Goal: Task Accomplishment & Management: Manage account settings

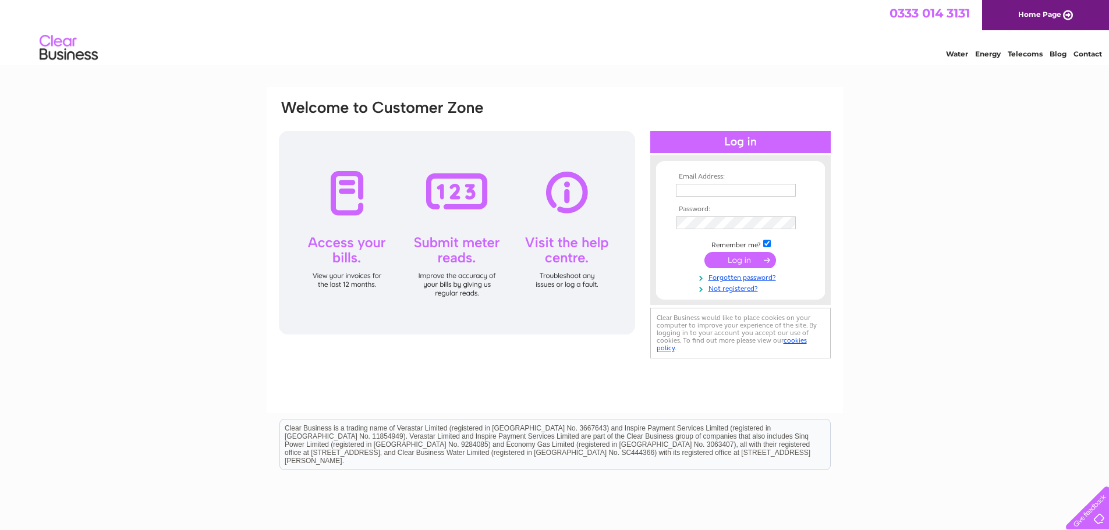
type input "[EMAIL_ADDRESS][DOMAIN_NAME]"
click at [737, 257] on input "submit" at bounding box center [740, 260] width 72 height 16
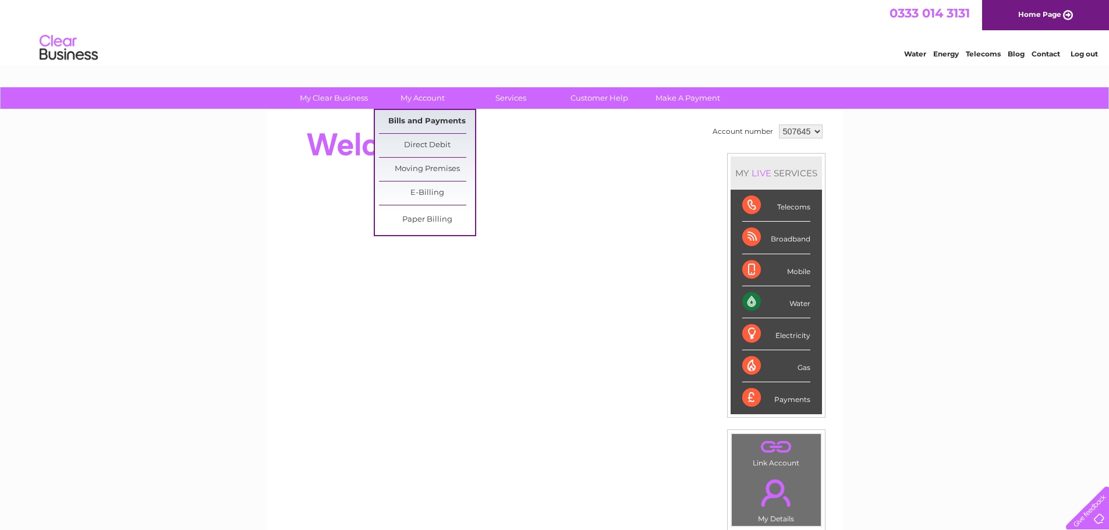
click at [426, 121] on link "Bills and Payments" at bounding box center [427, 121] width 96 height 23
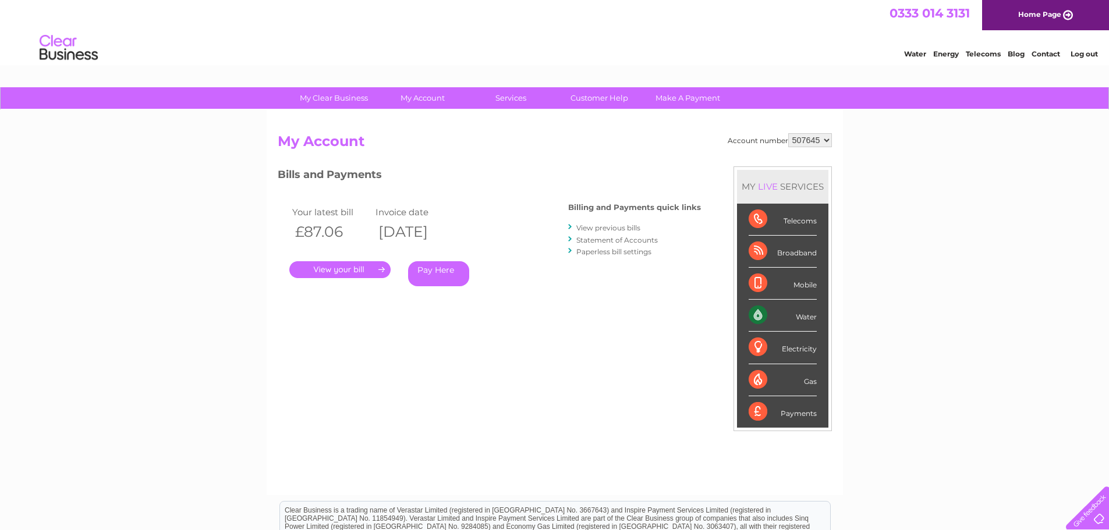
click at [349, 269] on link "." at bounding box center [339, 269] width 101 height 17
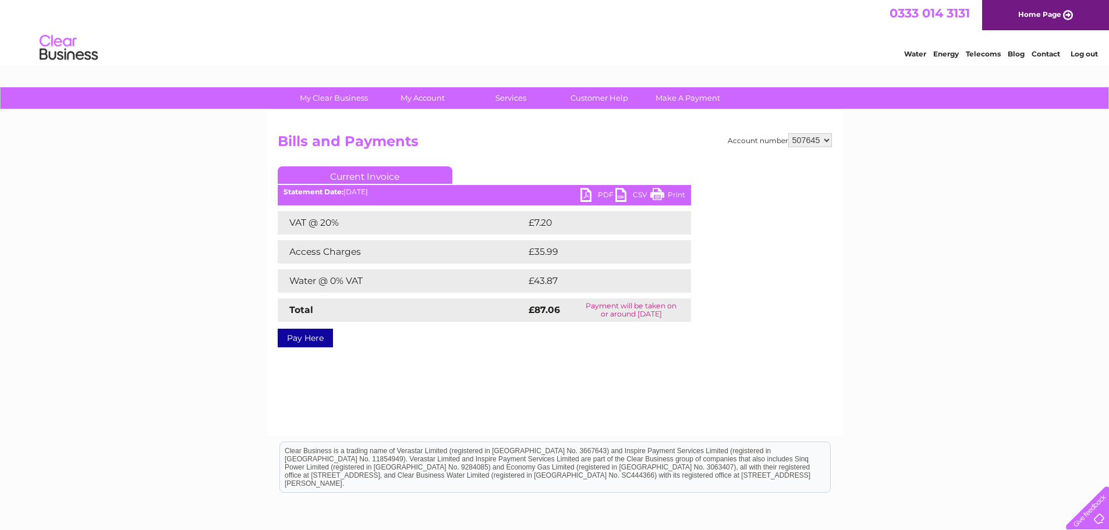
click at [602, 193] on link "PDF" at bounding box center [597, 196] width 35 height 17
click at [1088, 54] on link "Log out" at bounding box center [1084, 53] width 27 height 9
